Goal: Browse casually: Explore the website without a specific task or goal

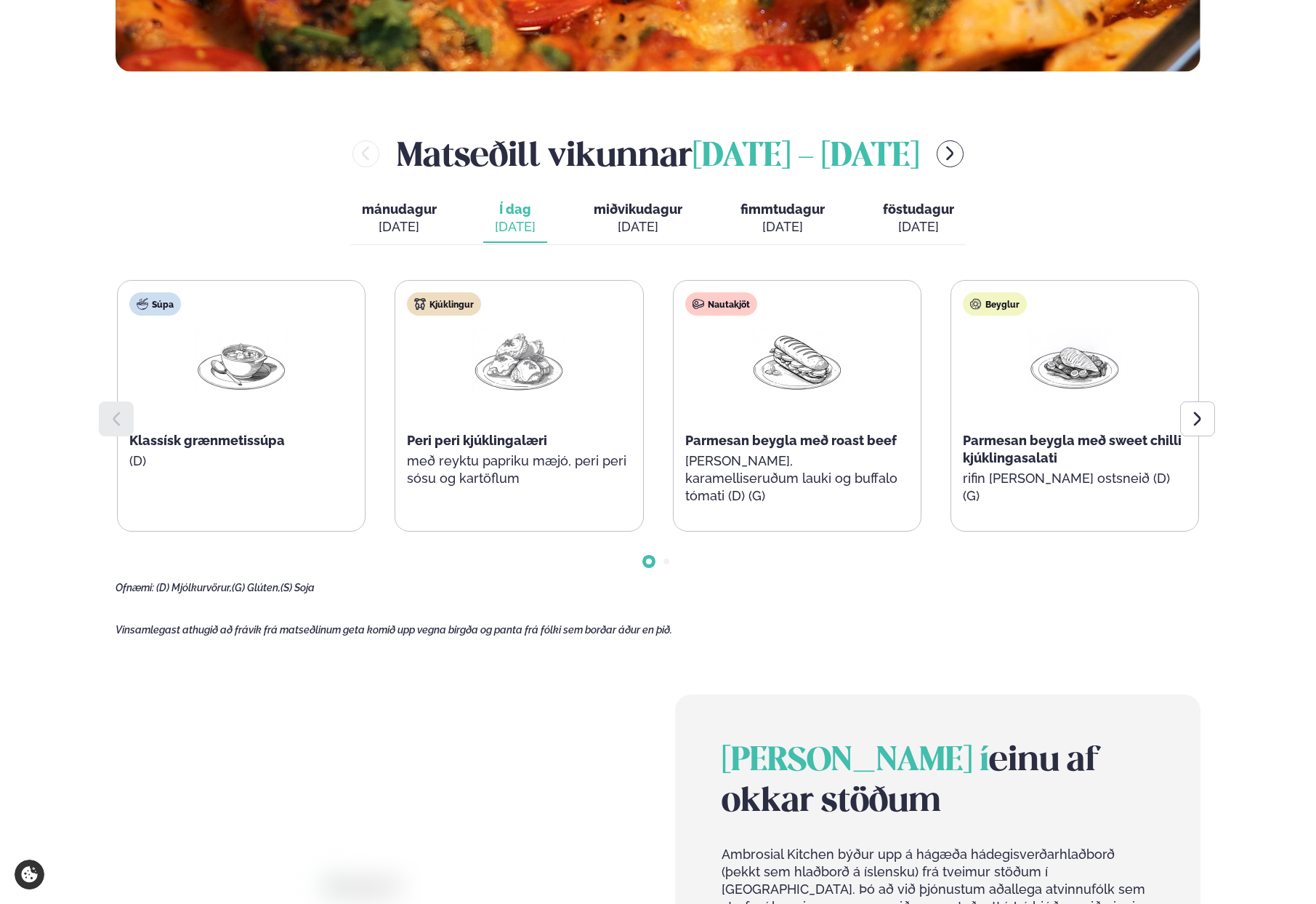
scroll to position [714, 0]
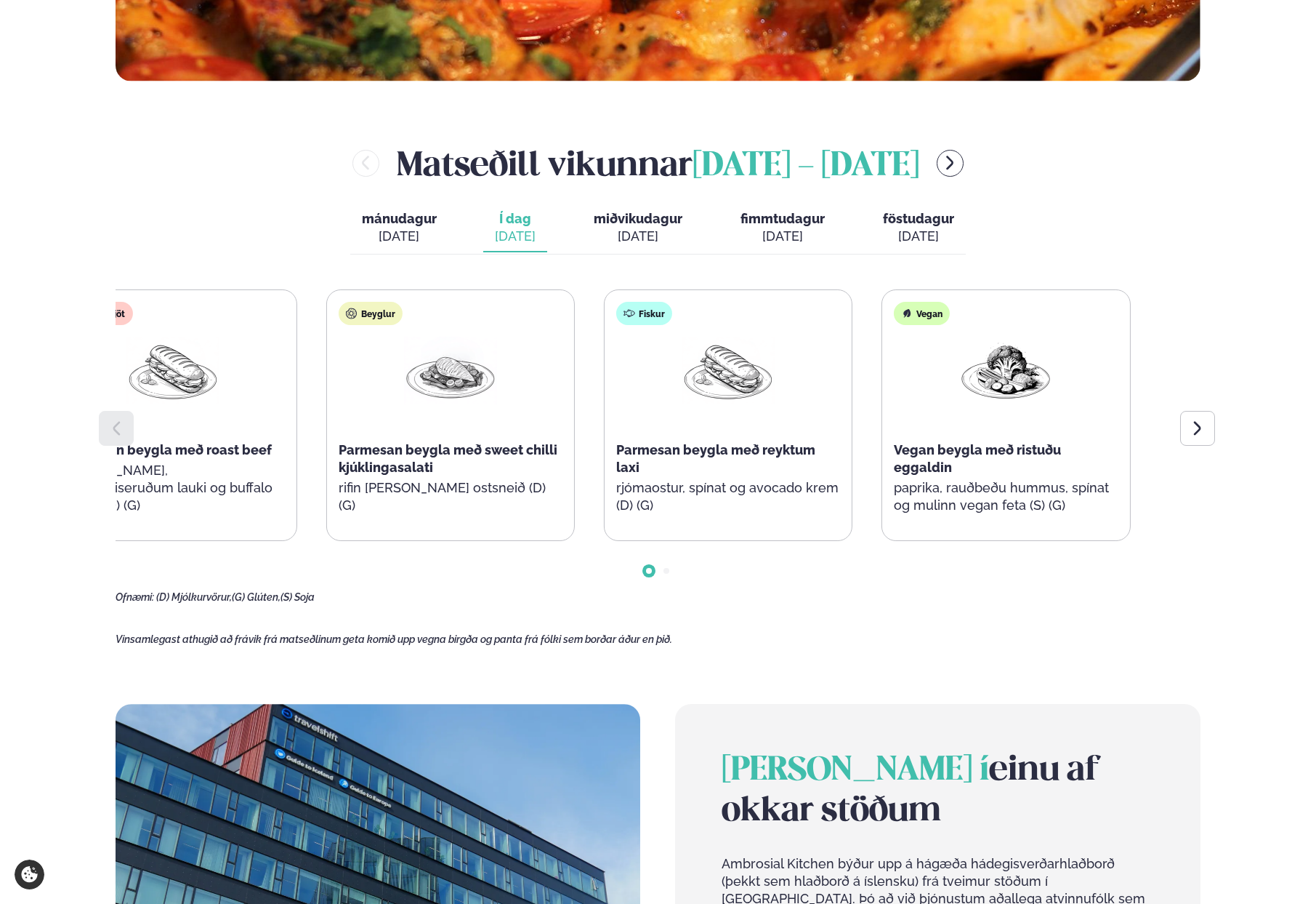
click at [169, 449] on div "Nautakjöt Parmesan beygla með roast beef basil pestó, karamelliseruðum lauki og…" at bounding box center [172, 414] width 247 height 250
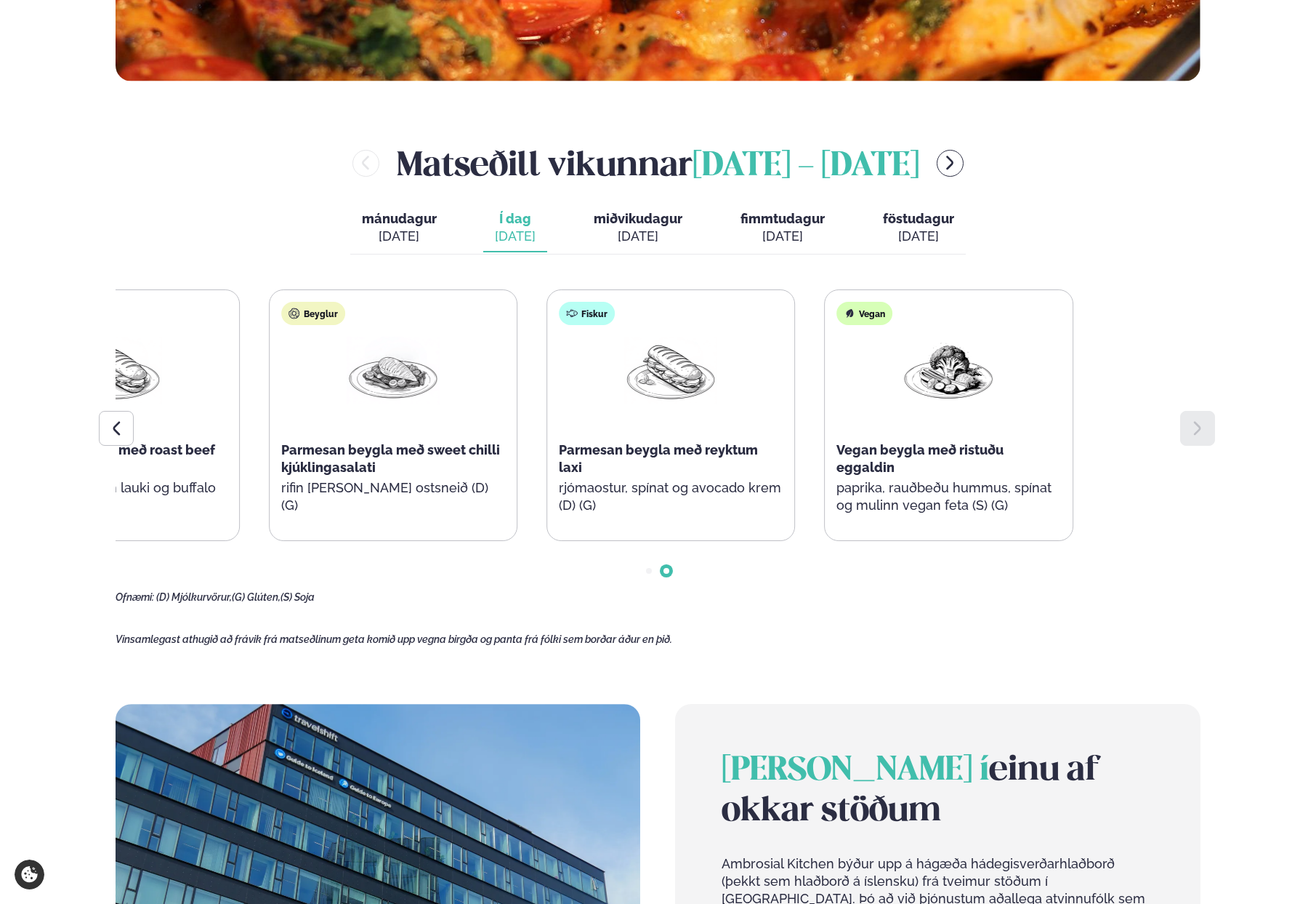
click at [291, 485] on p "rifin [PERSON_NAME] ostsneið (D) (G)" at bounding box center [393, 497] width 224 height 35
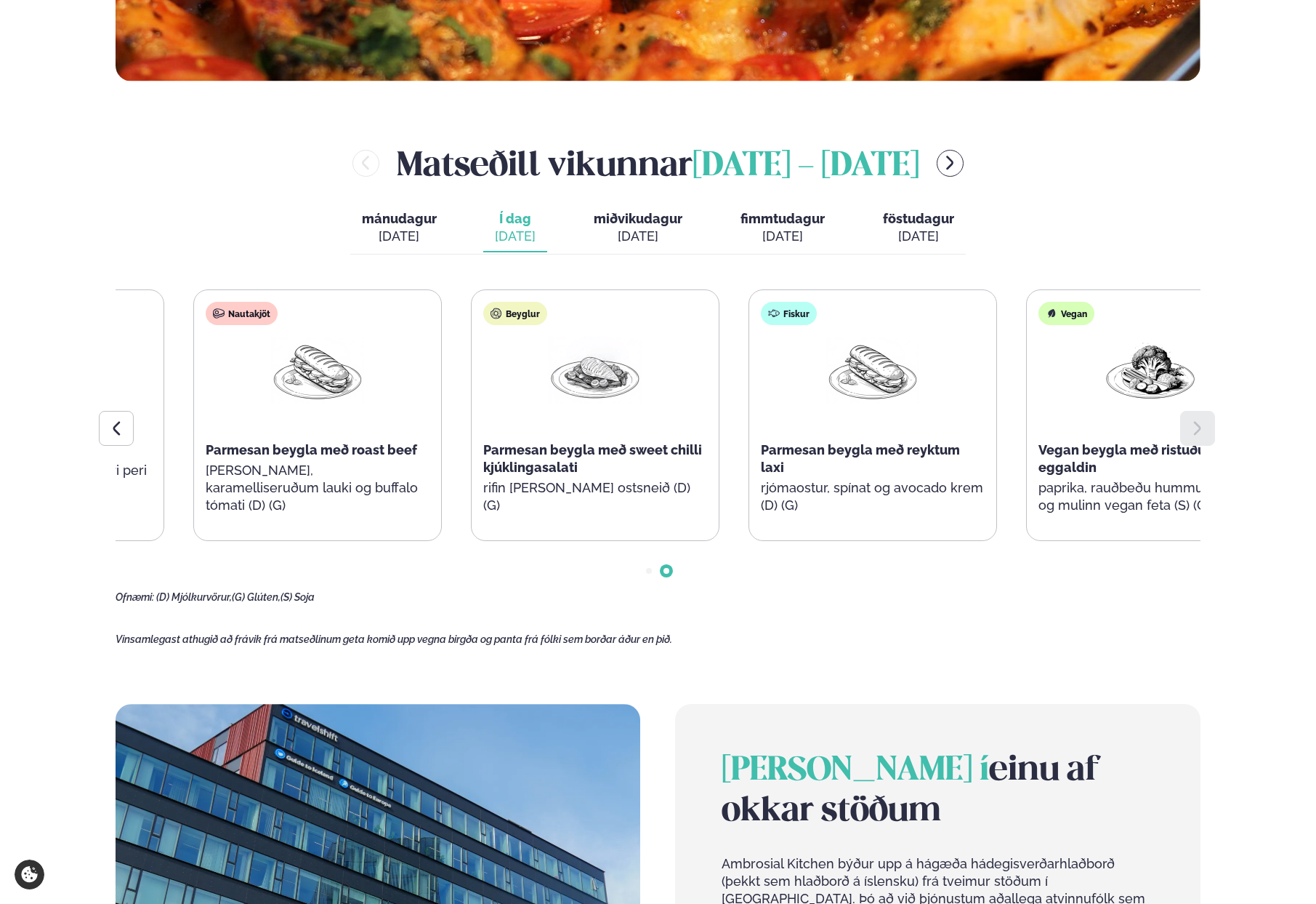
click at [370, 490] on p "[PERSON_NAME], karamelliseruðum lauki og buffalo tómati (D) (G)" at bounding box center [317, 488] width 224 height 52
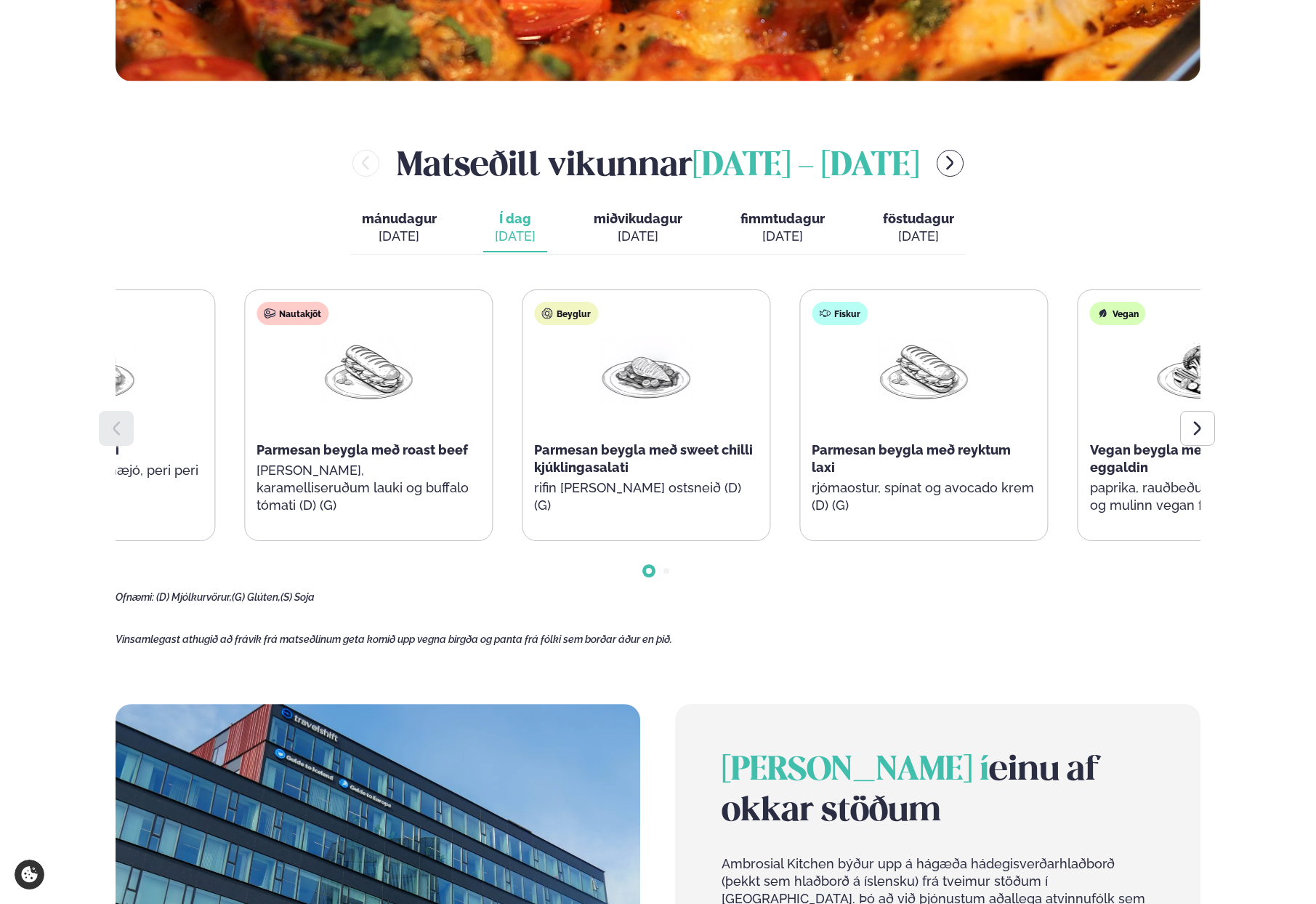
click at [460, 467] on div "Súpa Klassísk grænmetissúpa (D) Kjúklingur Peri peri kjúklingalæri með reyktu p…" at bounding box center [228, 414] width 1082 height 252
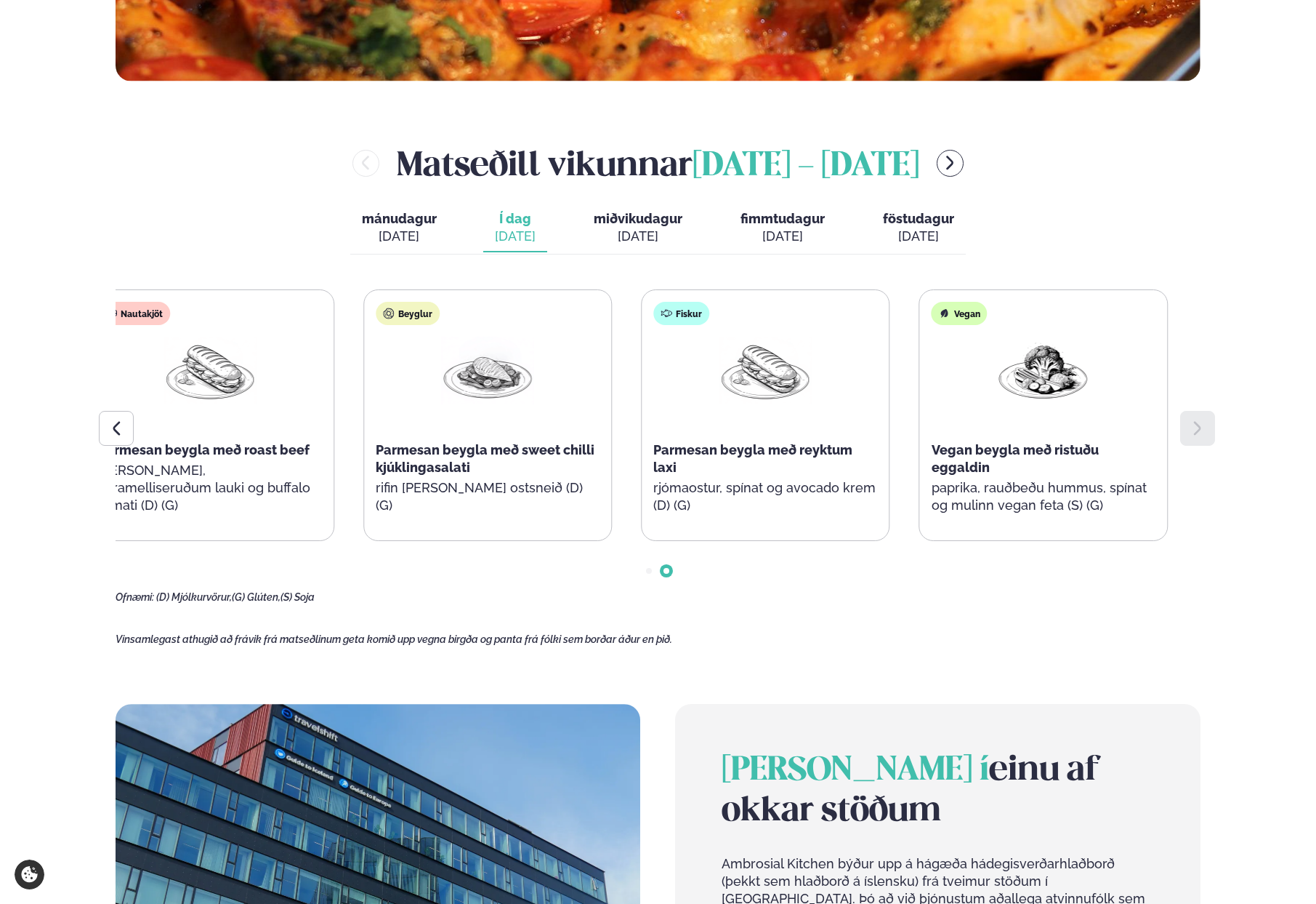
click at [722, 479] on p "rjómaostur, spínat og avocado krem (D) (G)" at bounding box center [765, 497] width 224 height 35
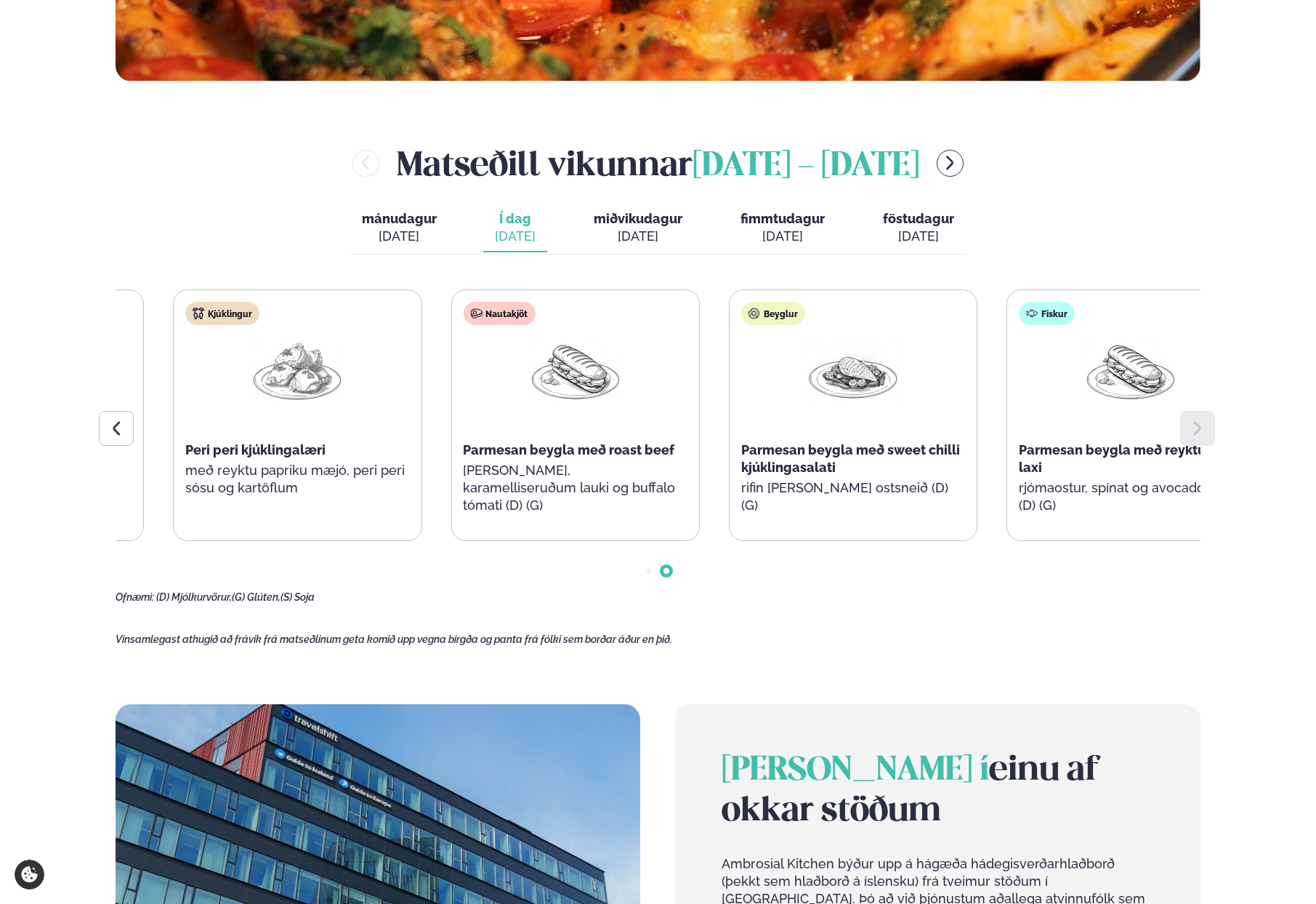
click at [680, 473] on p "[PERSON_NAME], karamelliseruðum lauki og buffalo tómati (D) (G)" at bounding box center [574, 488] width 224 height 52
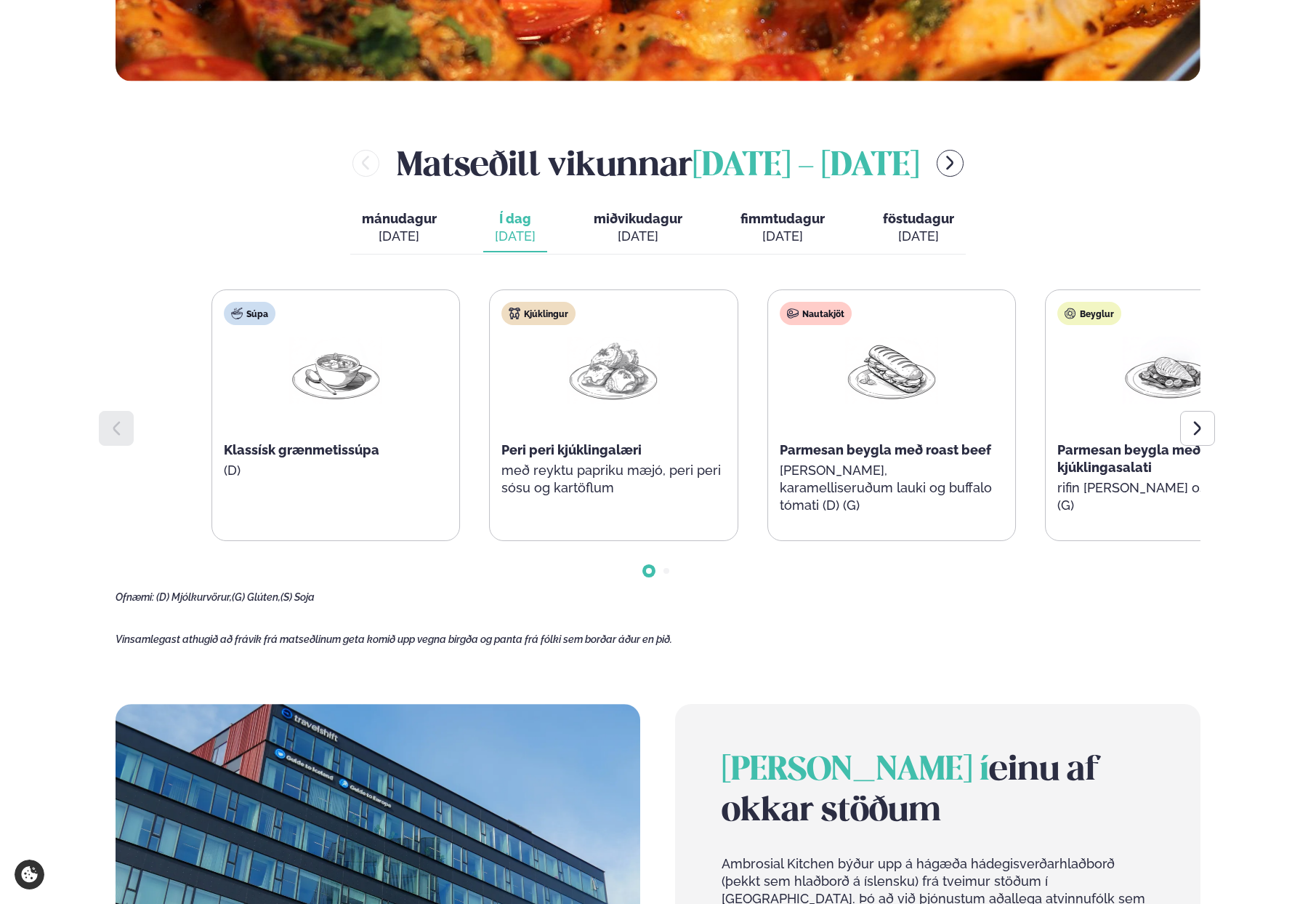
click at [1015, 473] on div "Nautakjöt Parmesan beygla með roast beef basil pestó, karamelliseruðum lauki og…" at bounding box center [892, 414] width 247 height 250
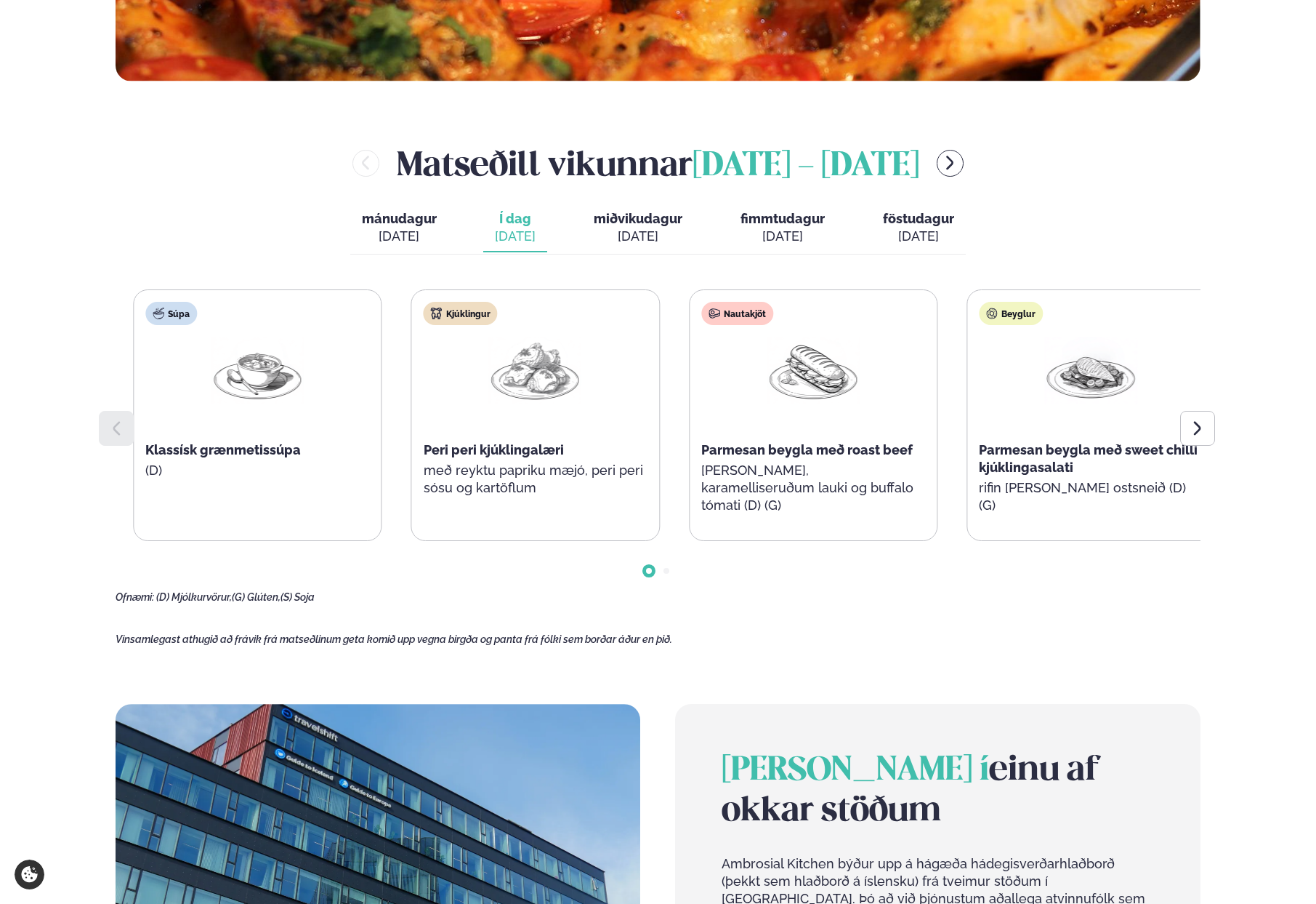
click at [496, 504] on div "Kjúklingur Peri peri kjúklingalæri með reyktu papriku mæjó, peri peri sósu og k…" at bounding box center [536, 406] width 247 height 232
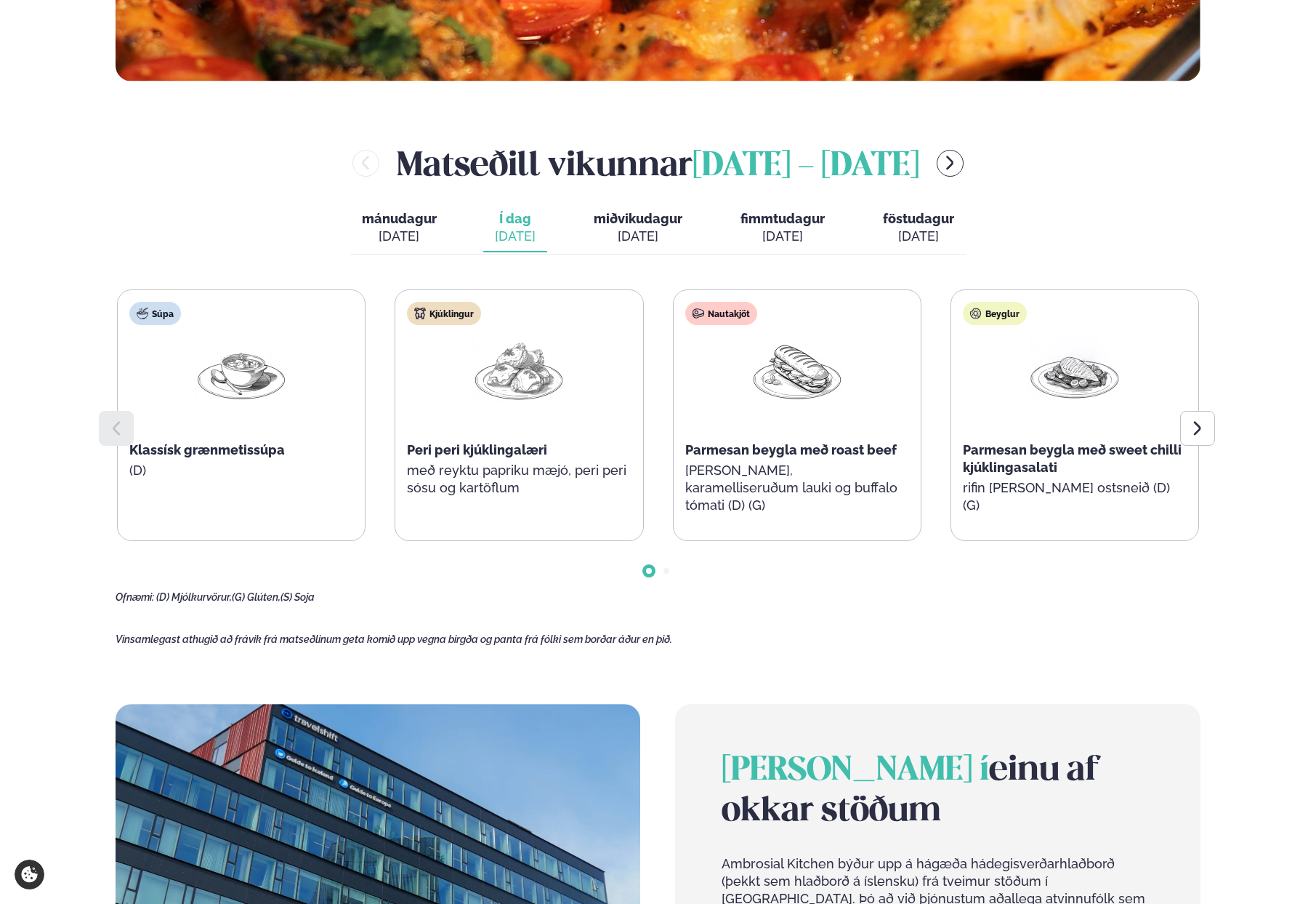
click at [503, 542] on div at bounding box center [658, 558] width 1085 height 36
click at [554, 577] on div at bounding box center [658, 558] width 1085 height 36
